Goal: Task Accomplishment & Management: Complete application form

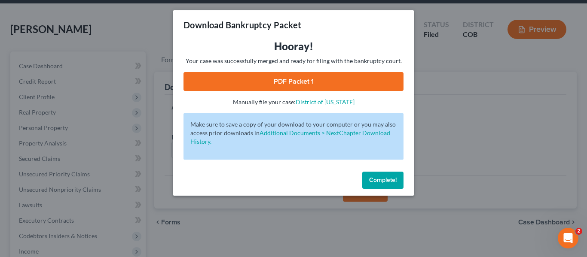
click at [491, 124] on div "Download Bankruptcy Packet Hooray! Your case was successfully merged and ready …" at bounding box center [293, 128] width 587 height 257
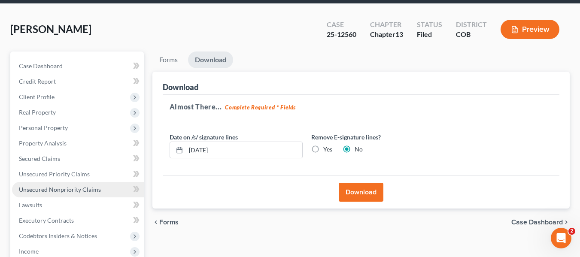
click at [43, 194] on link "Unsecured Nonpriority Claims" at bounding box center [78, 189] width 132 height 15
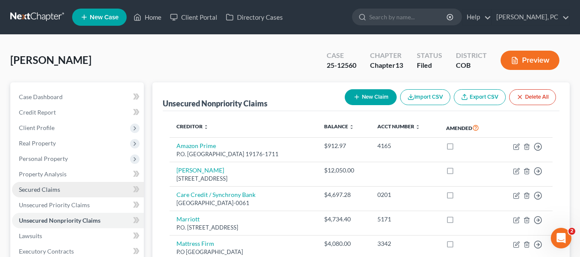
click at [46, 192] on span "Secured Claims" at bounding box center [39, 189] width 41 height 7
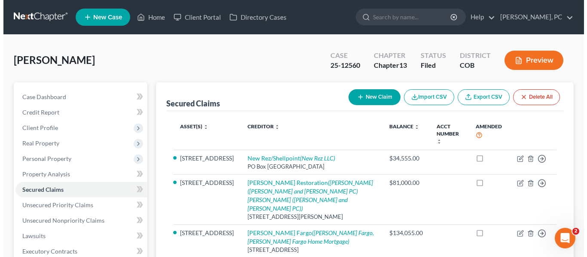
scroll to position [31, 0]
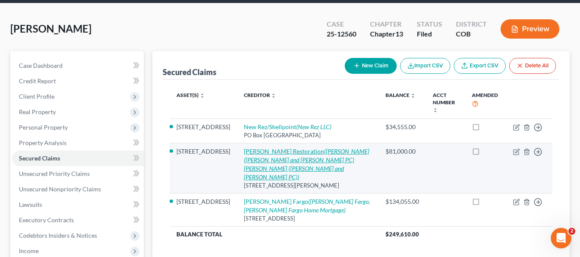
click at [286, 157] on icon "([PERSON_NAME] ([PERSON_NAME] and [PERSON_NAME] PC) [PERSON_NAME] ([PERSON_NAME…" at bounding box center [306, 164] width 125 height 33
select select "5"
select select "0"
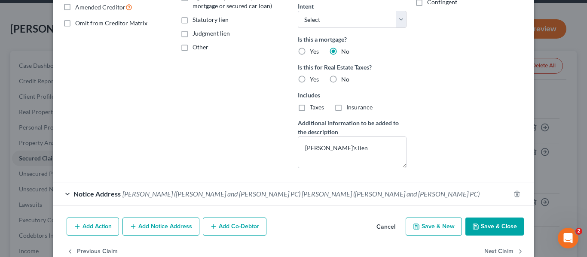
scroll to position [202, 0]
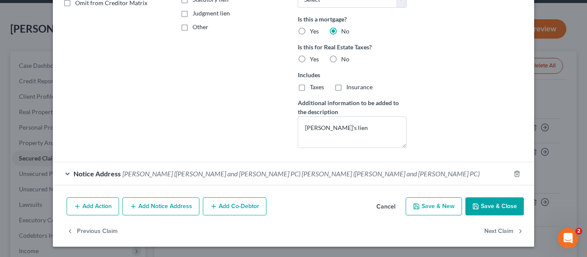
click at [244, 177] on span "[PERSON_NAME] ([PERSON_NAME] and [PERSON_NAME] PC) [PERSON_NAME] ([PERSON_NAME]…" at bounding box center [300, 174] width 357 height 8
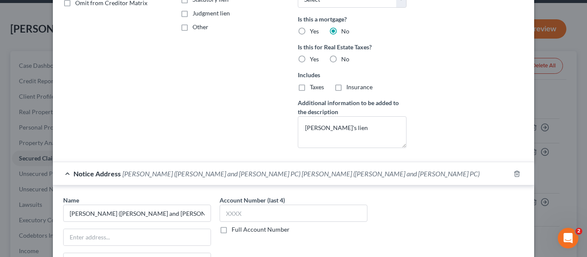
click at [244, 177] on span "[PERSON_NAME] ([PERSON_NAME] and [PERSON_NAME] PC) [PERSON_NAME] ([PERSON_NAME]…" at bounding box center [300, 174] width 357 height 8
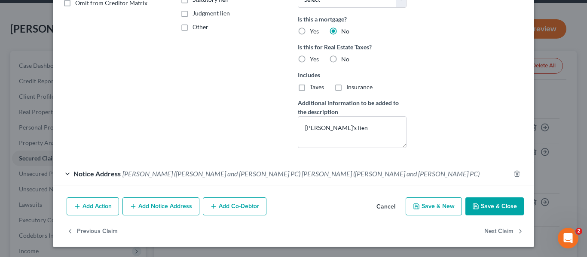
click at [492, 201] on button "Save & Close" at bounding box center [494, 207] width 58 height 18
select select "2"
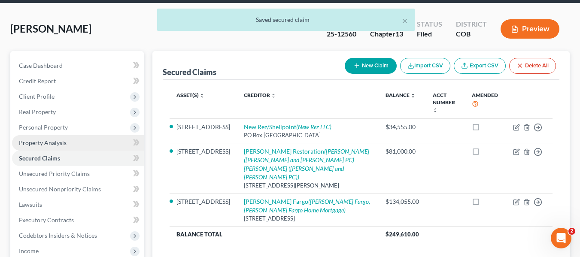
click at [55, 143] on span "Property Analysis" at bounding box center [43, 142] width 48 height 7
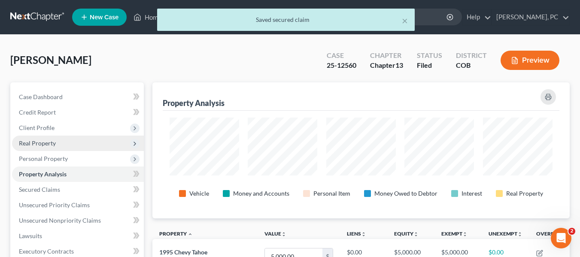
click at [44, 139] on span "Real Property" at bounding box center [78, 143] width 132 height 15
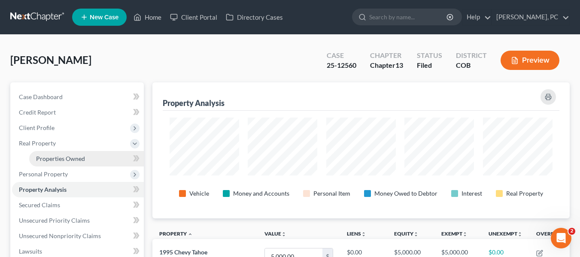
click at [42, 162] on span "Properties Owned" at bounding box center [60, 158] width 49 height 7
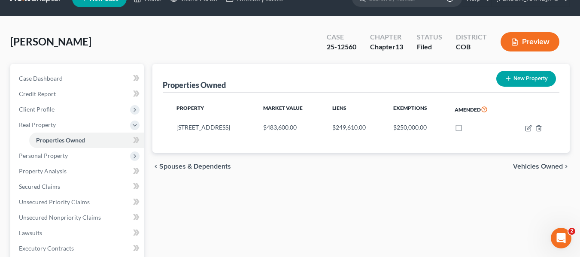
scroll to position [20, 0]
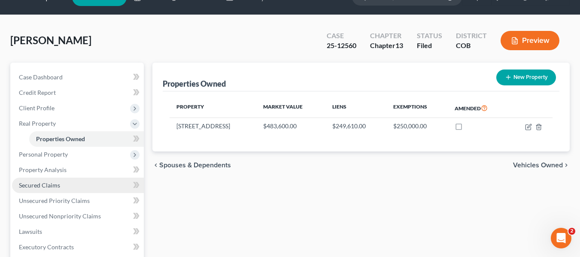
click at [52, 186] on span "Secured Claims" at bounding box center [39, 185] width 41 height 7
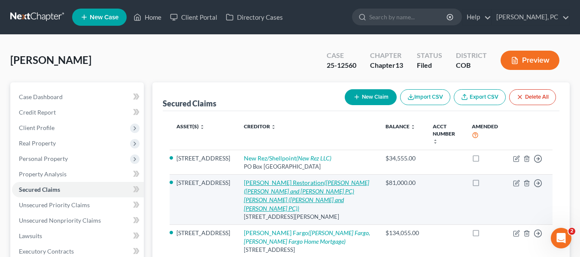
click at [250, 181] on link "[PERSON_NAME] Restoration ([PERSON_NAME] ([PERSON_NAME] and [PERSON_NAME] PC) […" at bounding box center [306, 195] width 125 height 33
select select "5"
select select "0"
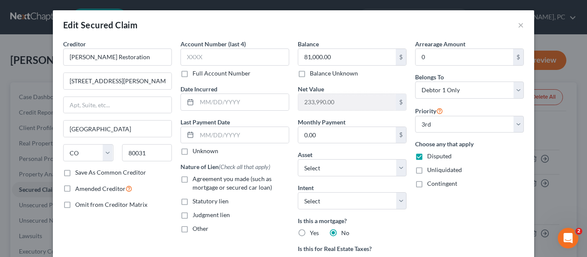
click at [514, 23] on div "Edit Secured Claim ×" at bounding box center [293, 24] width 481 height 29
click at [518, 25] on button "×" at bounding box center [521, 25] width 6 height 10
